Goal: Task Accomplishment & Management: Manage account settings

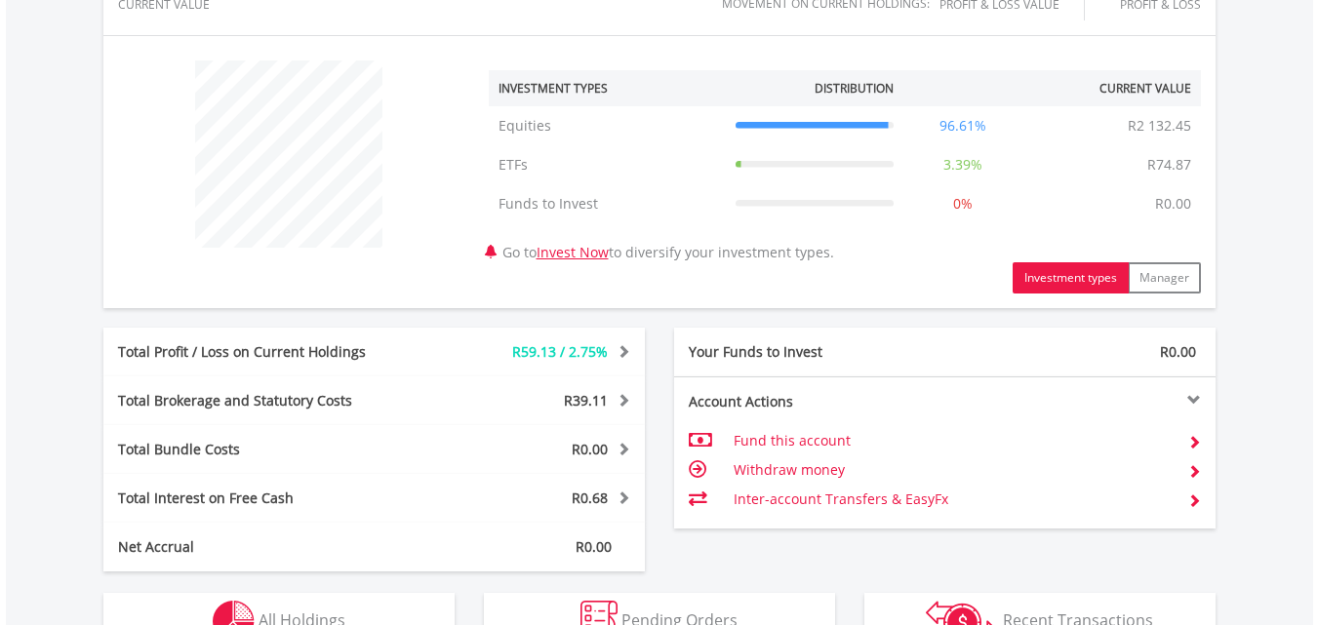
scroll to position [878, 0]
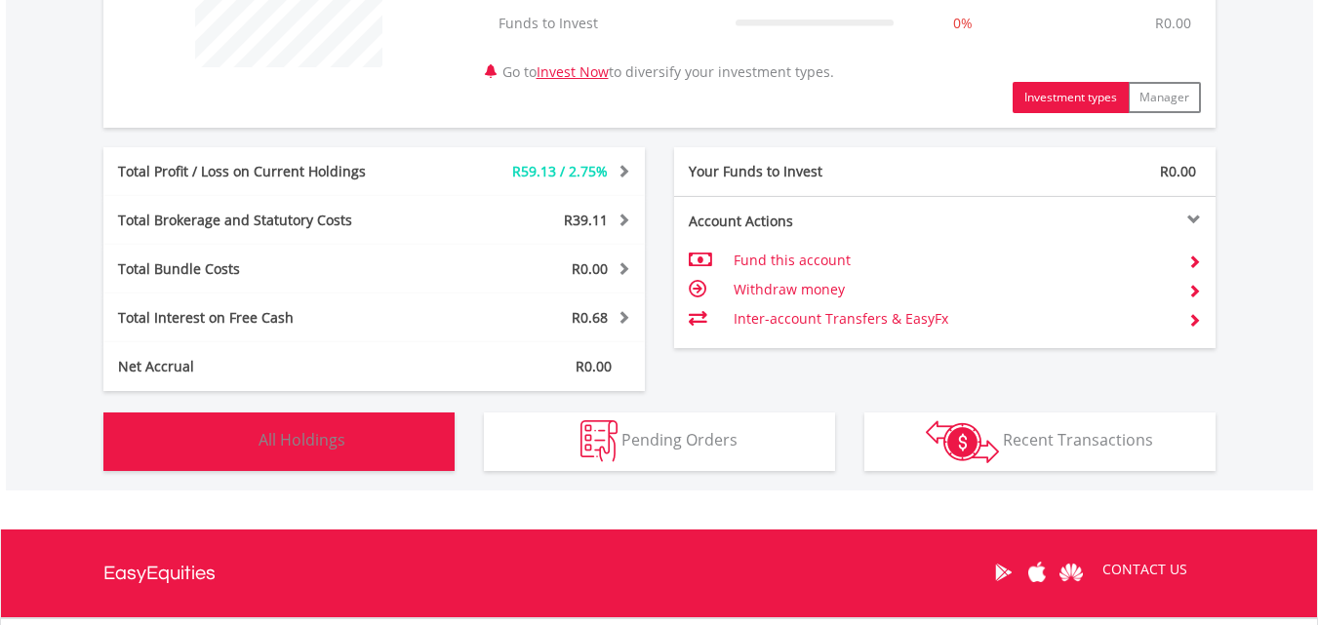
click at [274, 432] on span "All Holdings" at bounding box center [302, 439] width 87 height 21
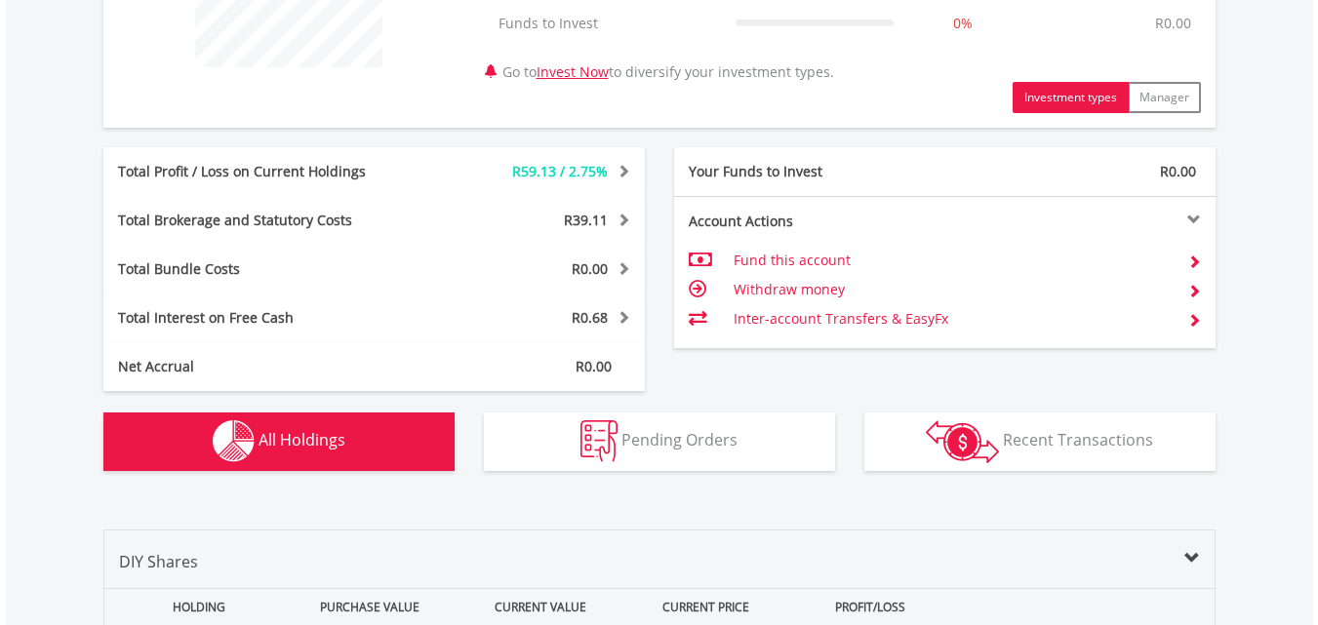
scroll to position [1408, 0]
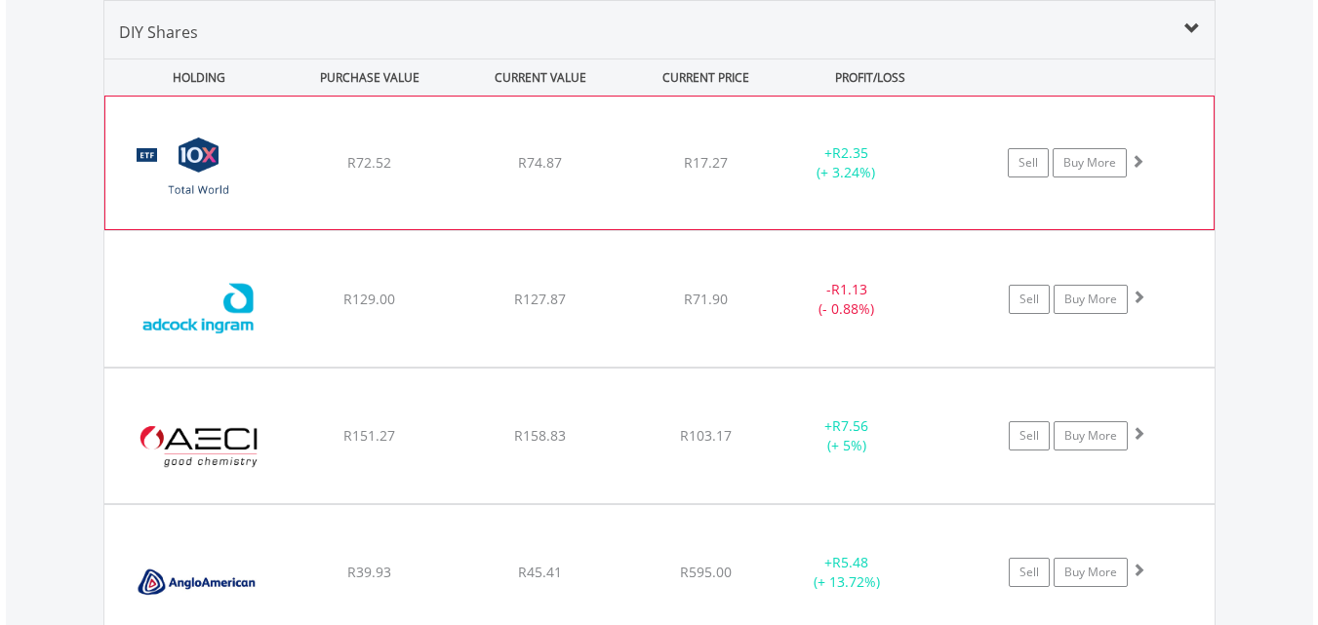
click at [132, 184] on img at bounding box center [199, 172] width 168 height 103
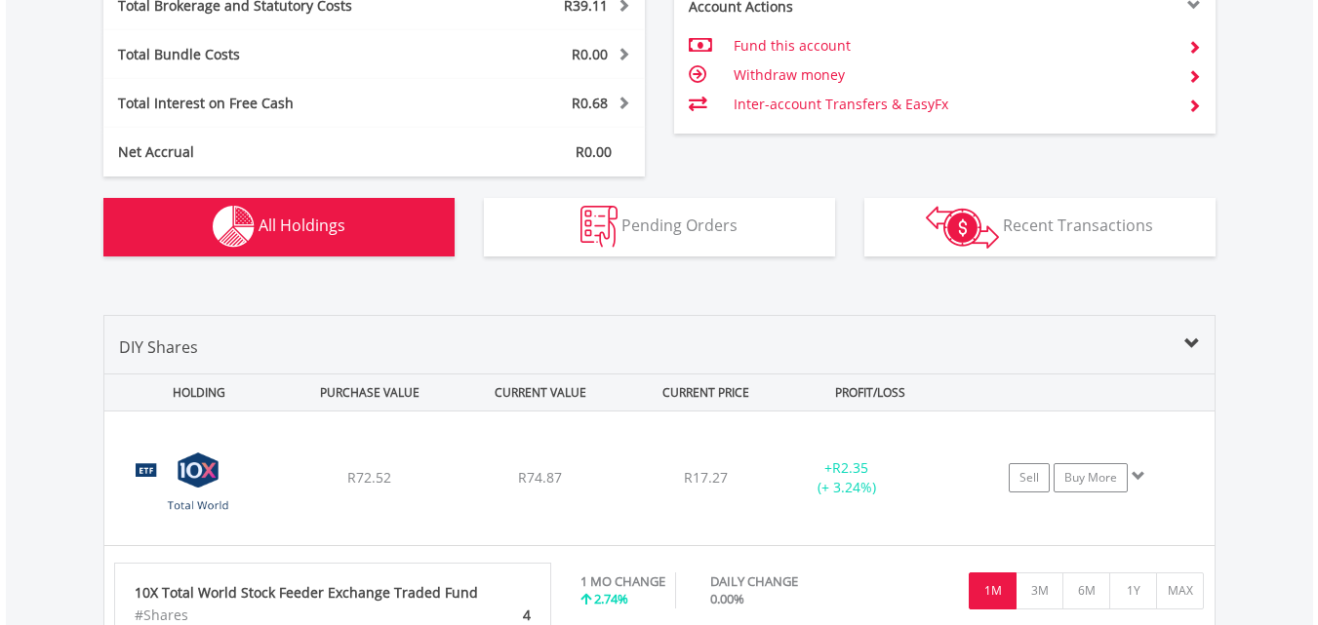
scroll to position [1037, 0]
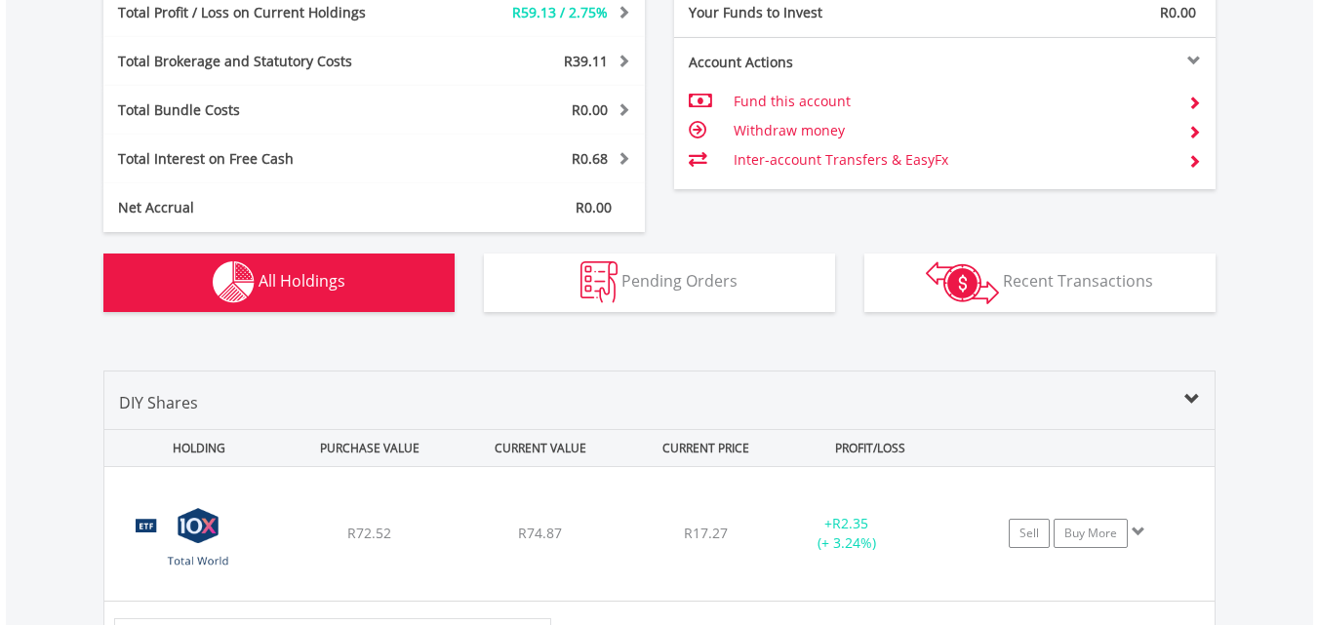
click at [1175, 404] on div "DIY Shares" at bounding box center [659, 410] width 1110 height 38
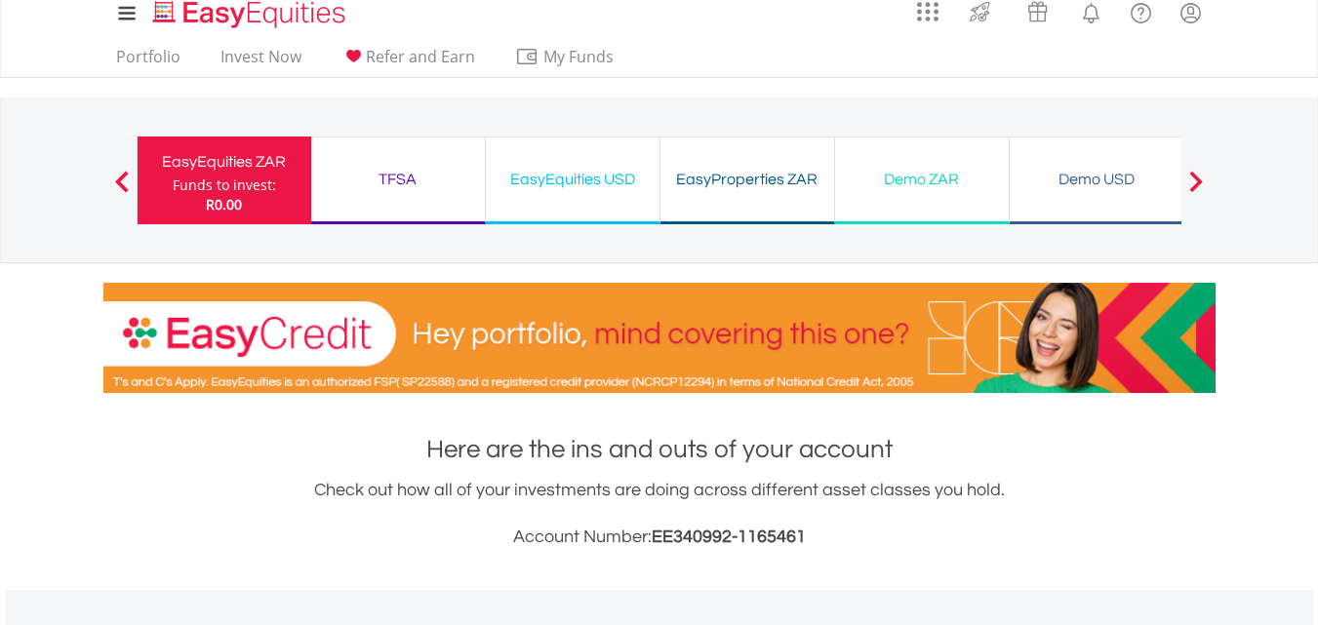
scroll to position [0, 0]
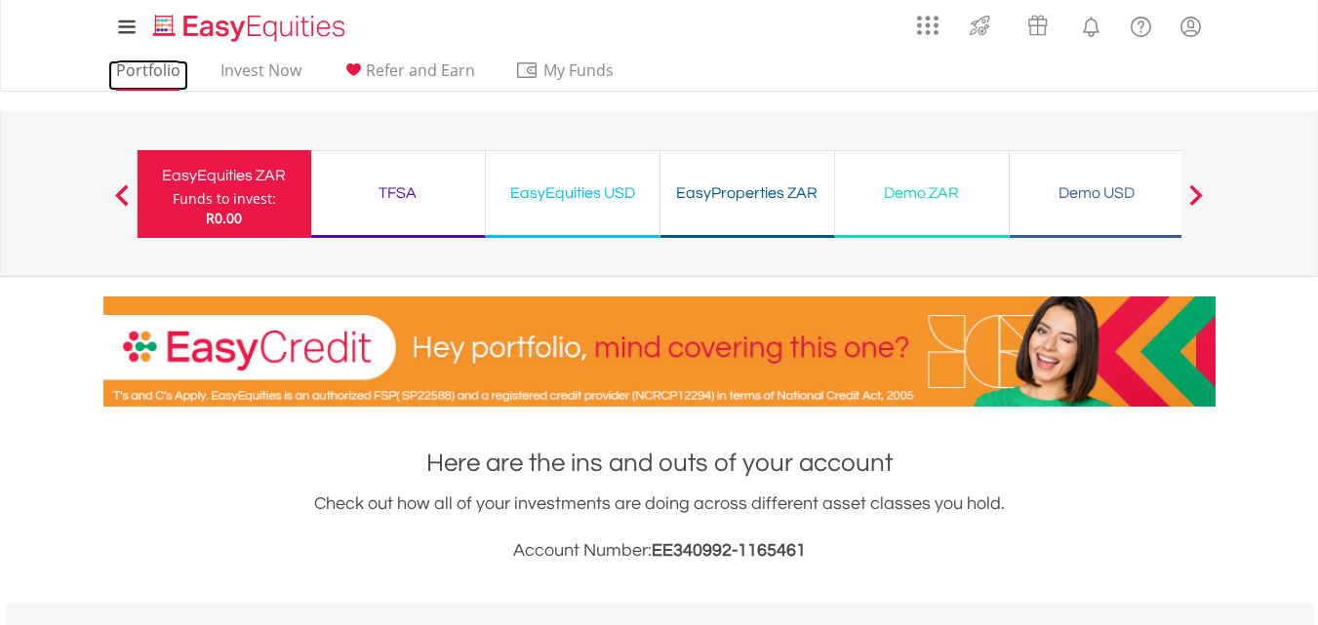
click at [151, 75] on link "Portfolio" at bounding box center [148, 75] width 80 height 30
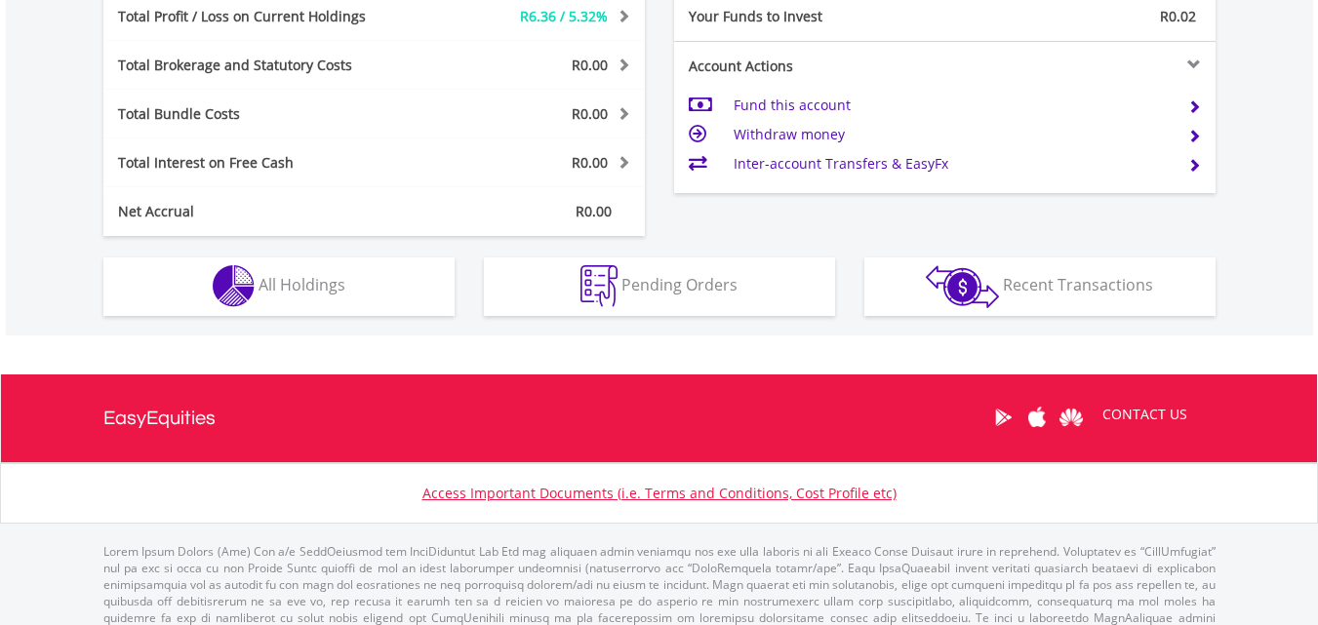
scroll to position [1025, 0]
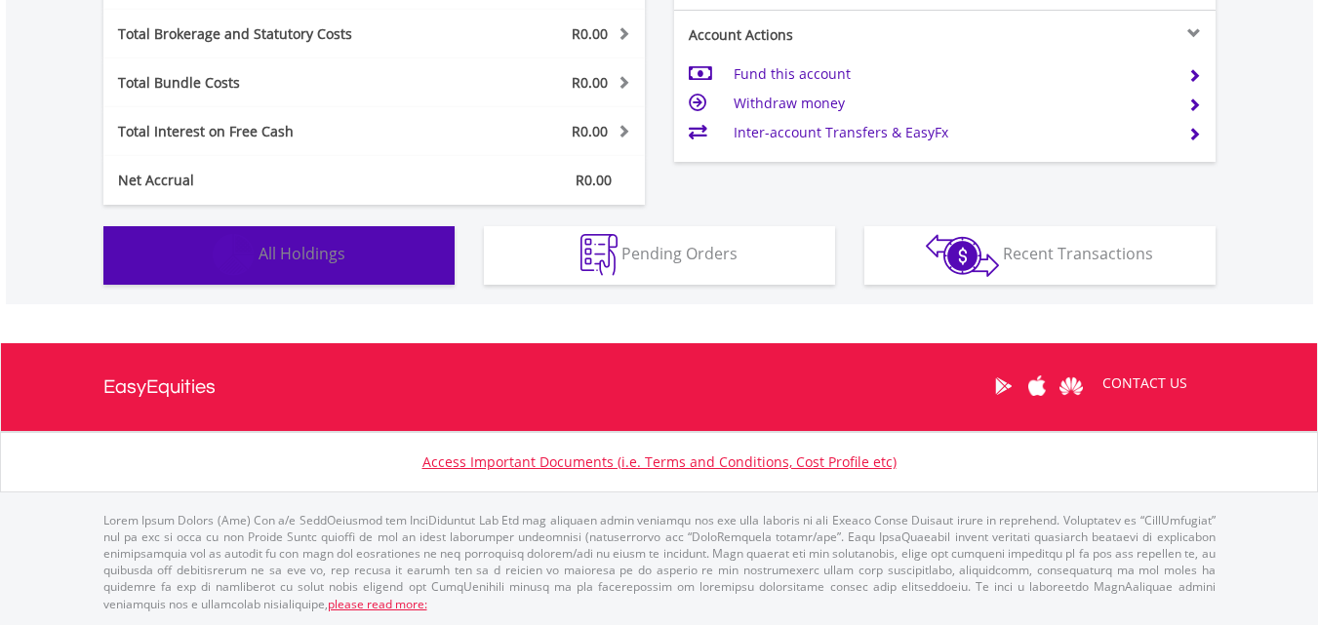
click at [345, 255] on button "Holdings All Holdings" at bounding box center [278, 255] width 351 height 59
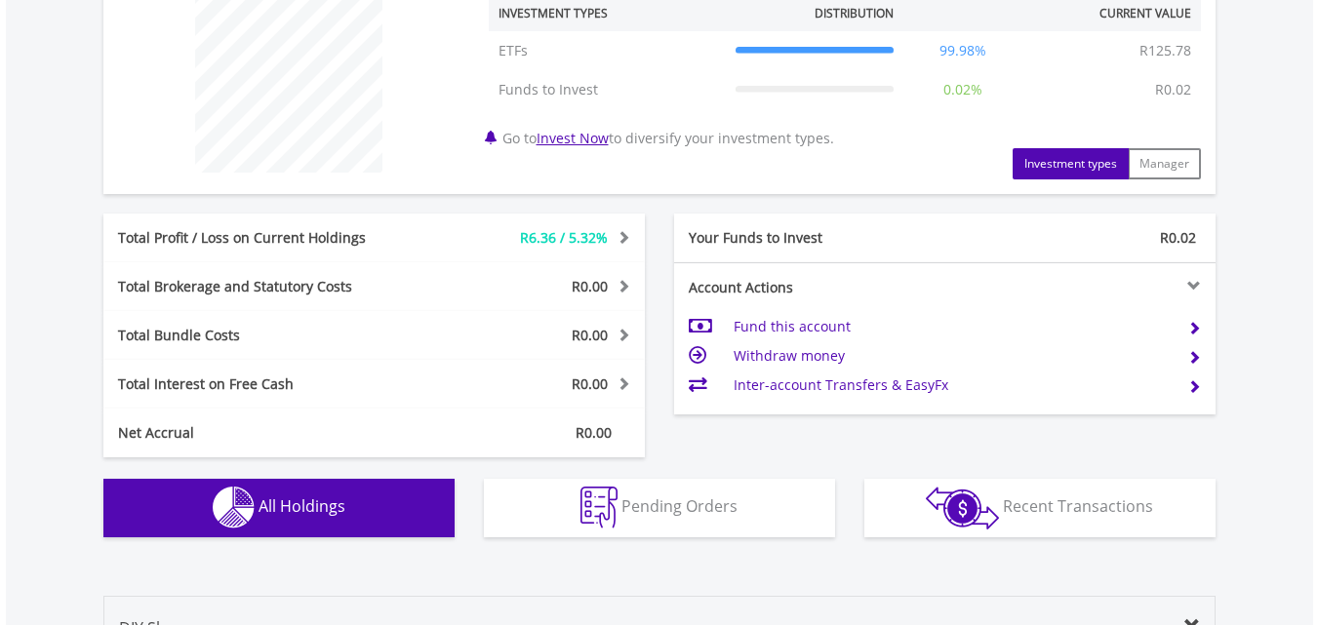
scroll to position [393, 0]
